Goal: Information Seeking & Learning: Learn about a topic

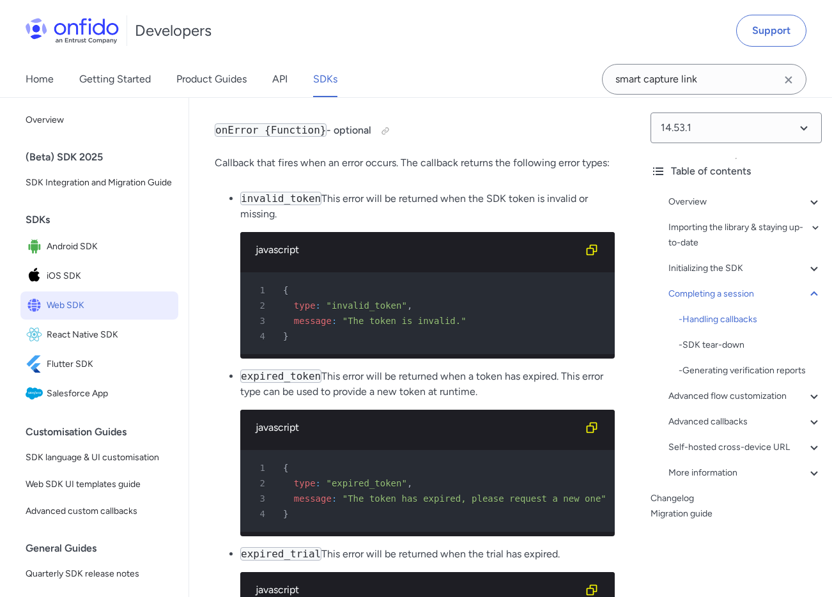
scroll to position [13729, 0]
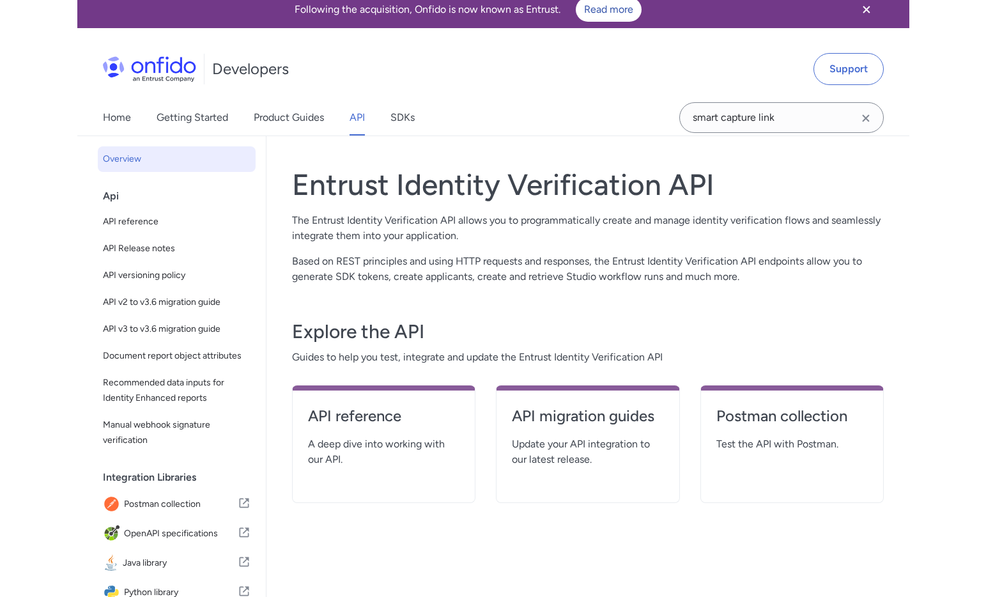
scroll to position [10, 0]
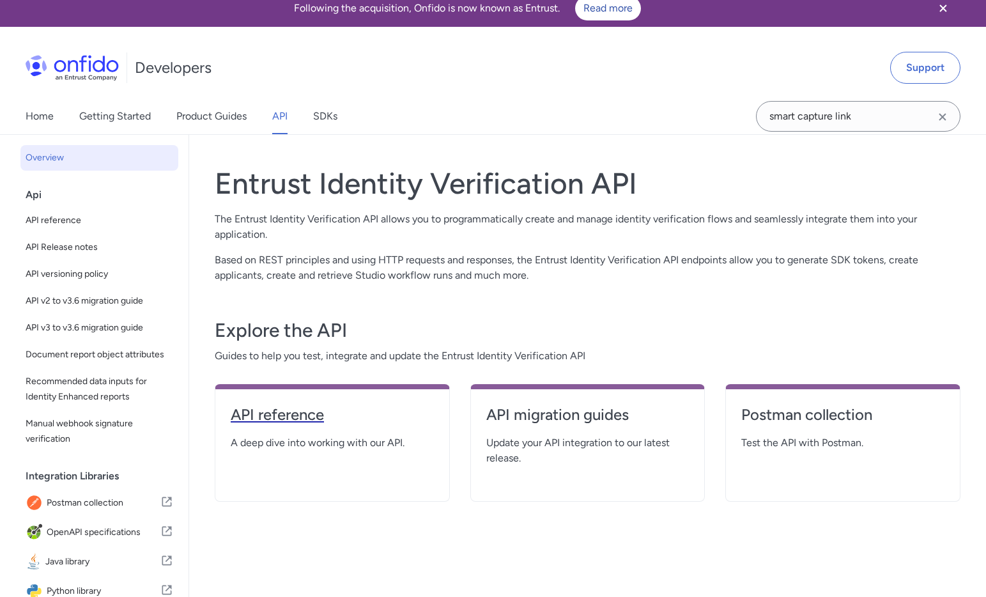
click at [396, 423] on h4 "API reference" at bounding box center [332, 414] width 203 height 20
select select "http"
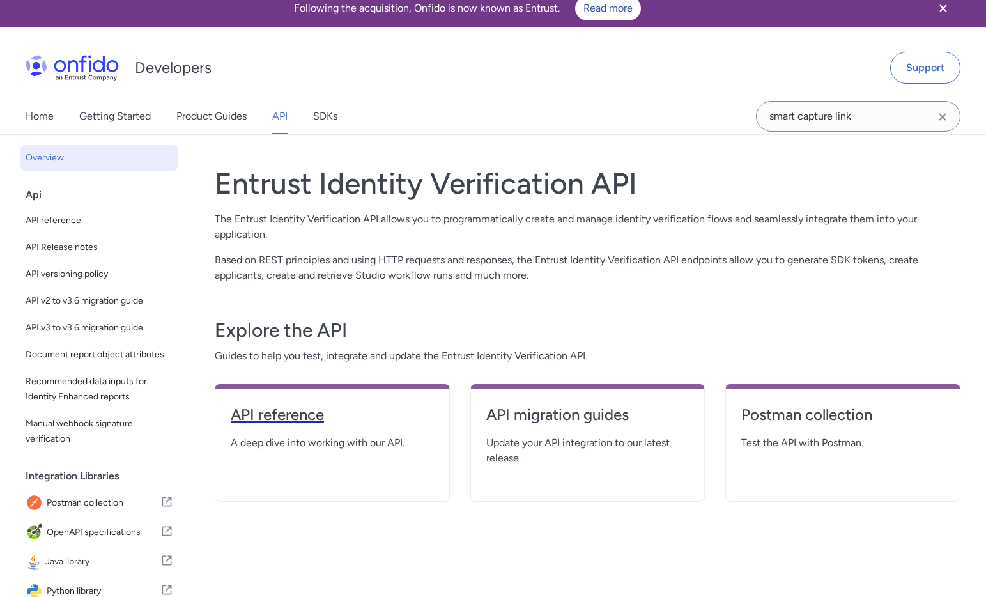
select select "http"
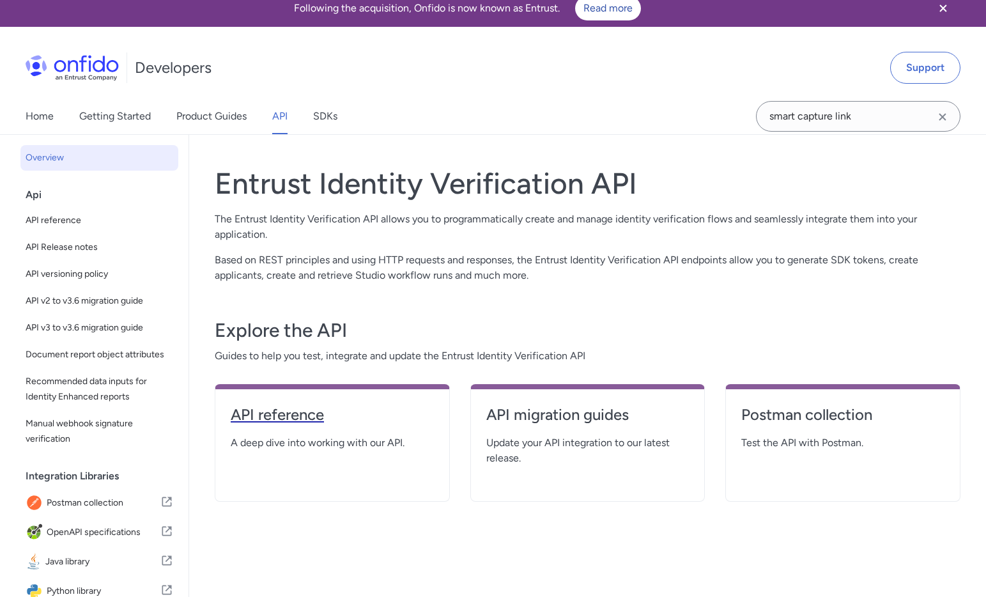
select select "http"
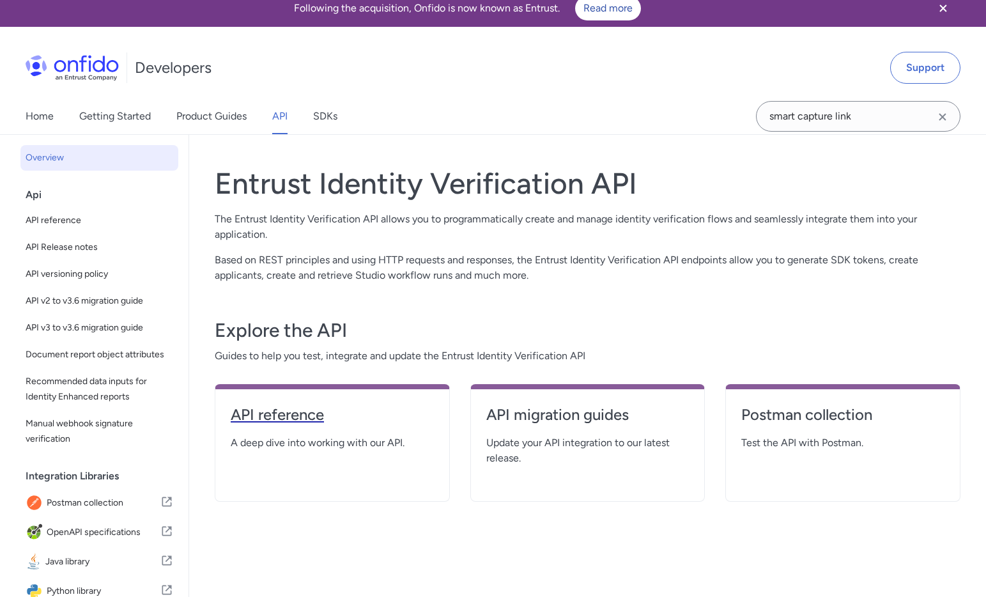
select select "http"
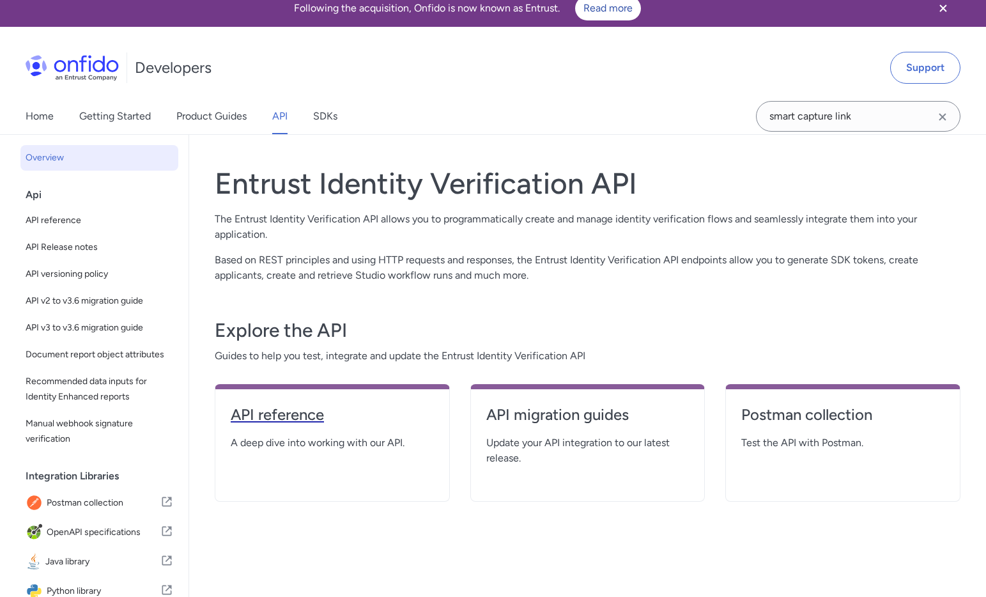
select select "http"
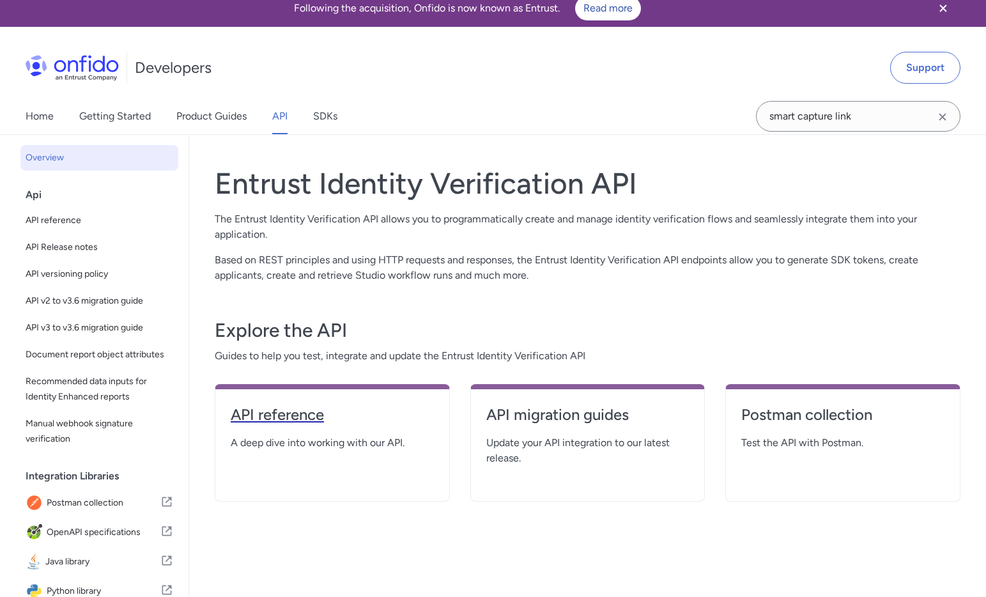
select select "http"
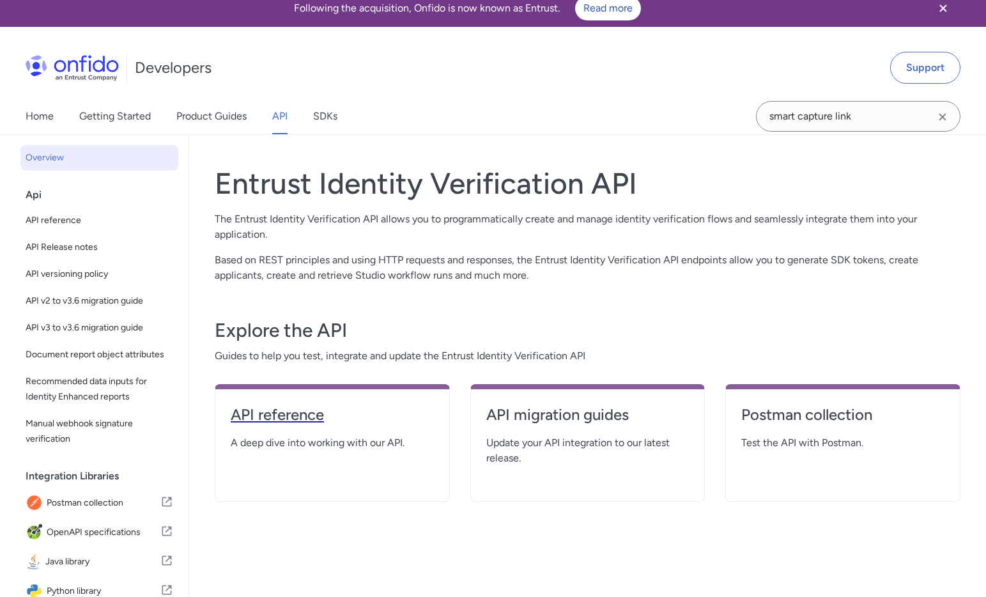
select select "http"
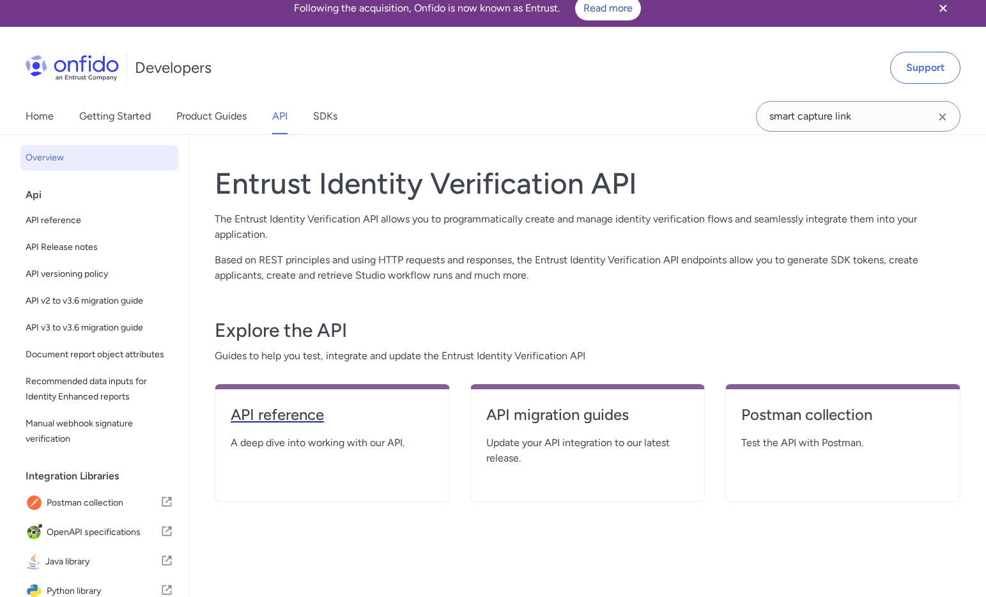
select select "http"
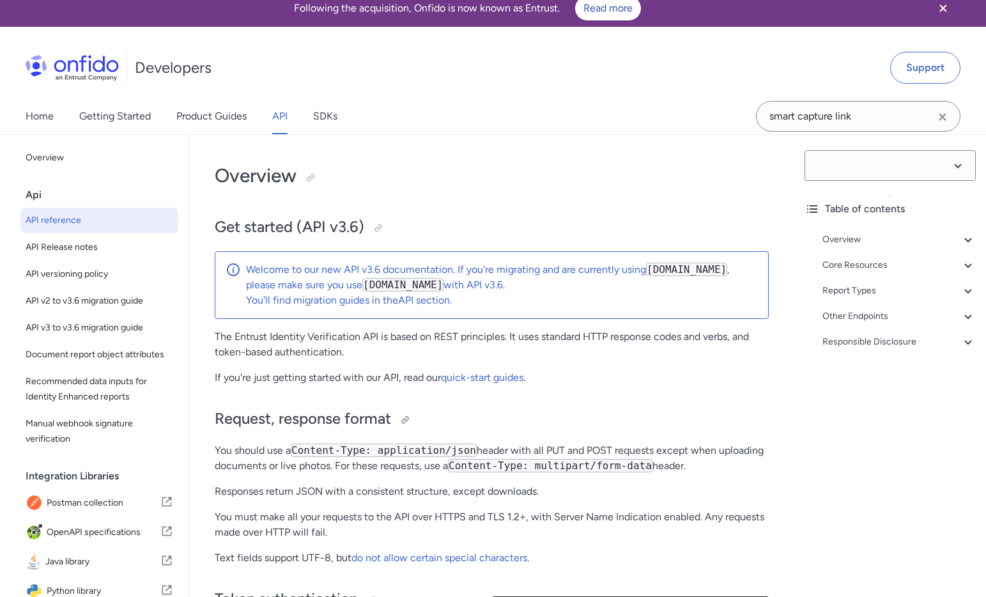
select select "3.6.0"
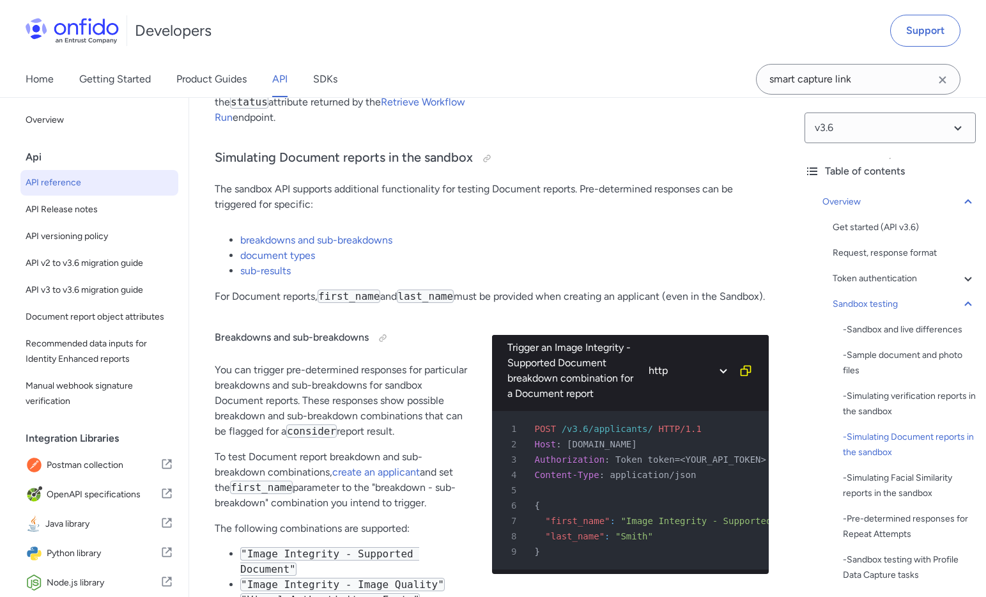
scroll to position [3331, 0]
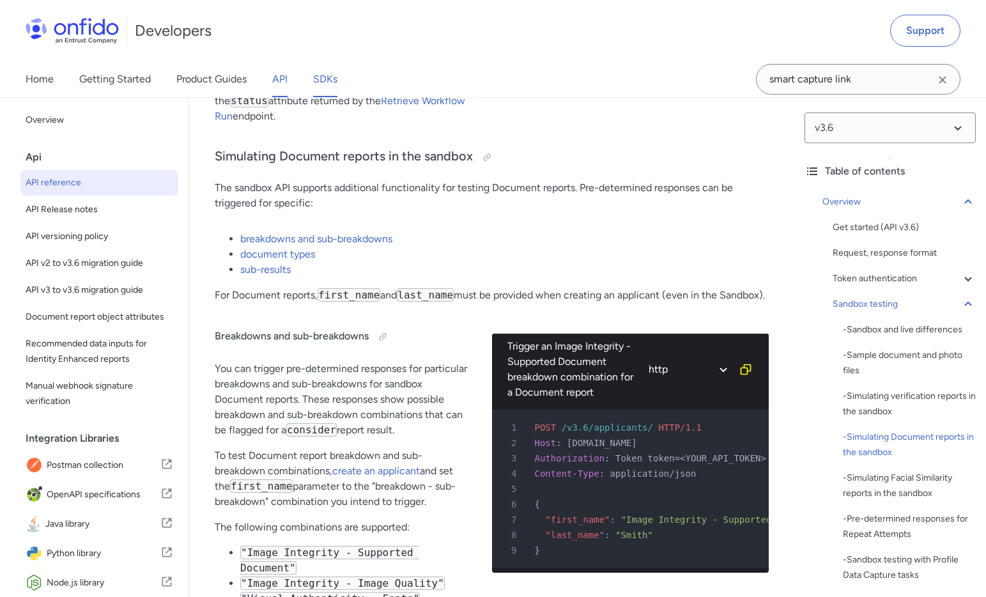
click at [323, 84] on link "SDKs" at bounding box center [325, 79] width 24 height 36
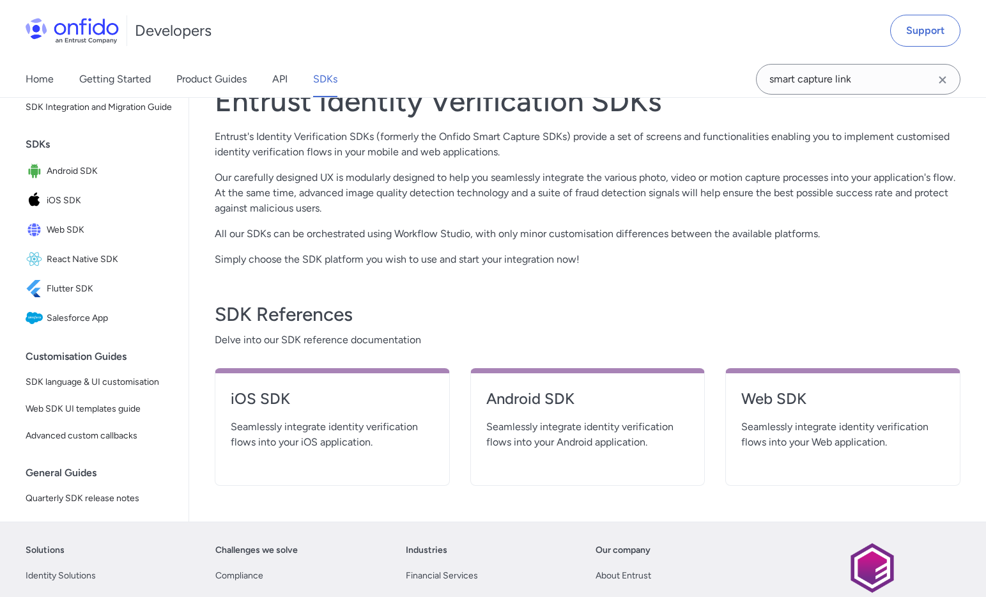
scroll to position [288, 0]
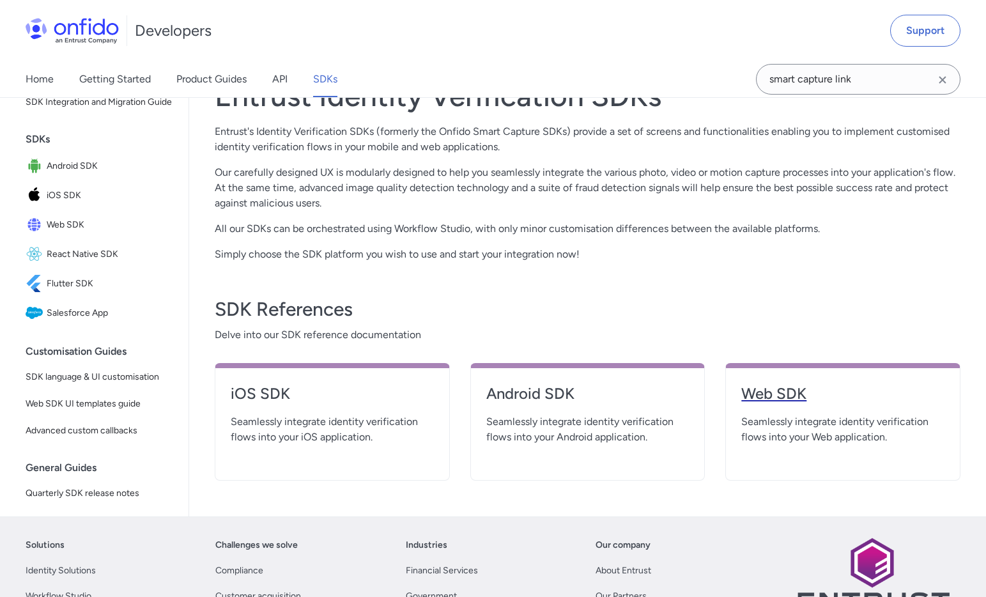
click at [756, 411] on link "Web SDK" at bounding box center [842, 398] width 203 height 31
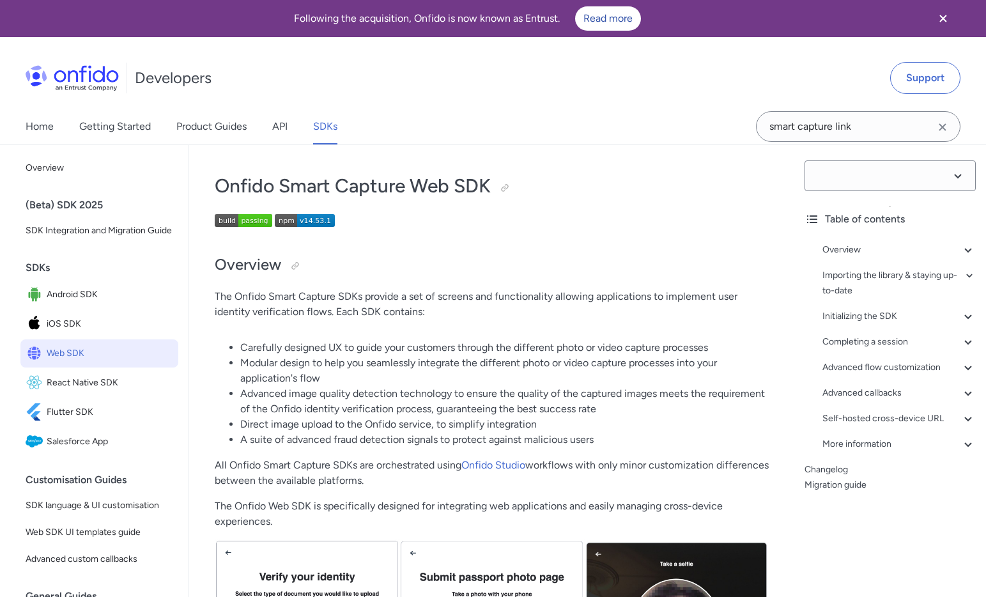
select select "14.53.1"
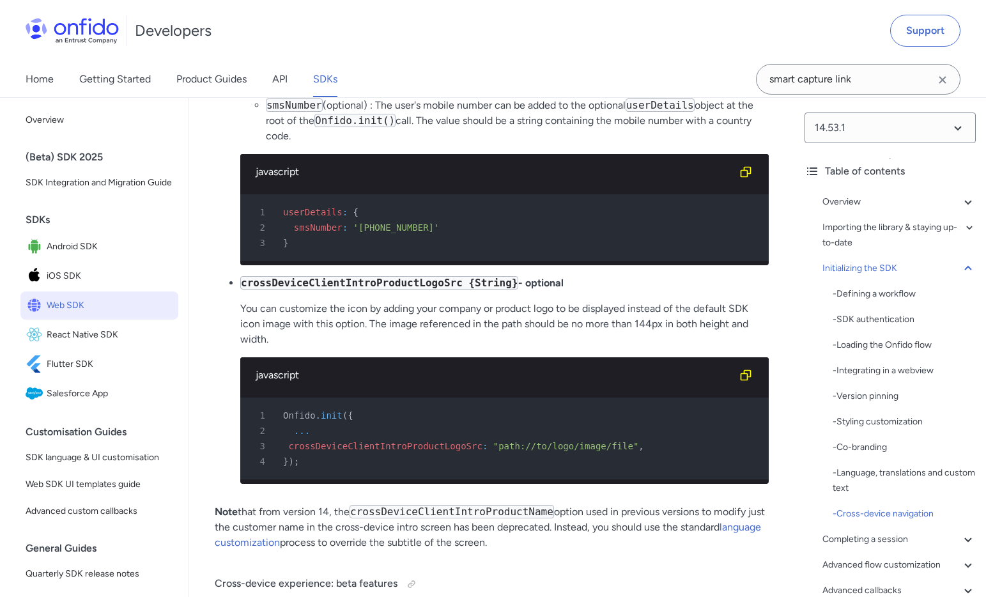
scroll to position [10786, 0]
